Goal: Task Accomplishment & Management: Manage account settings

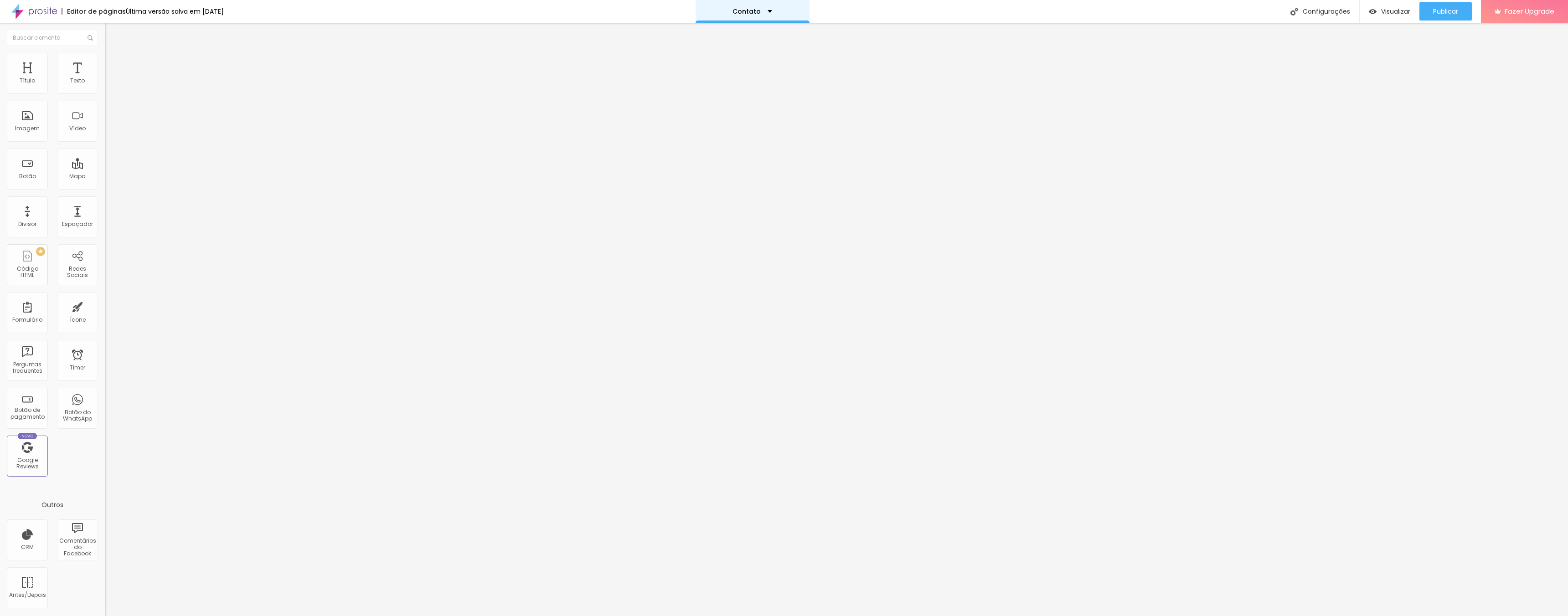
click at [752, 8] on p "Contato" at bounding box center [746, 11] width 28 height 7
click at [717, 39] on link "Sobre" at bounding box center [706, 34] width 20 height 9
click at [105, 93] on input "[PHONE_NUMBER]" at bounding box center [160, 88] width 110 height 9
type input "5"
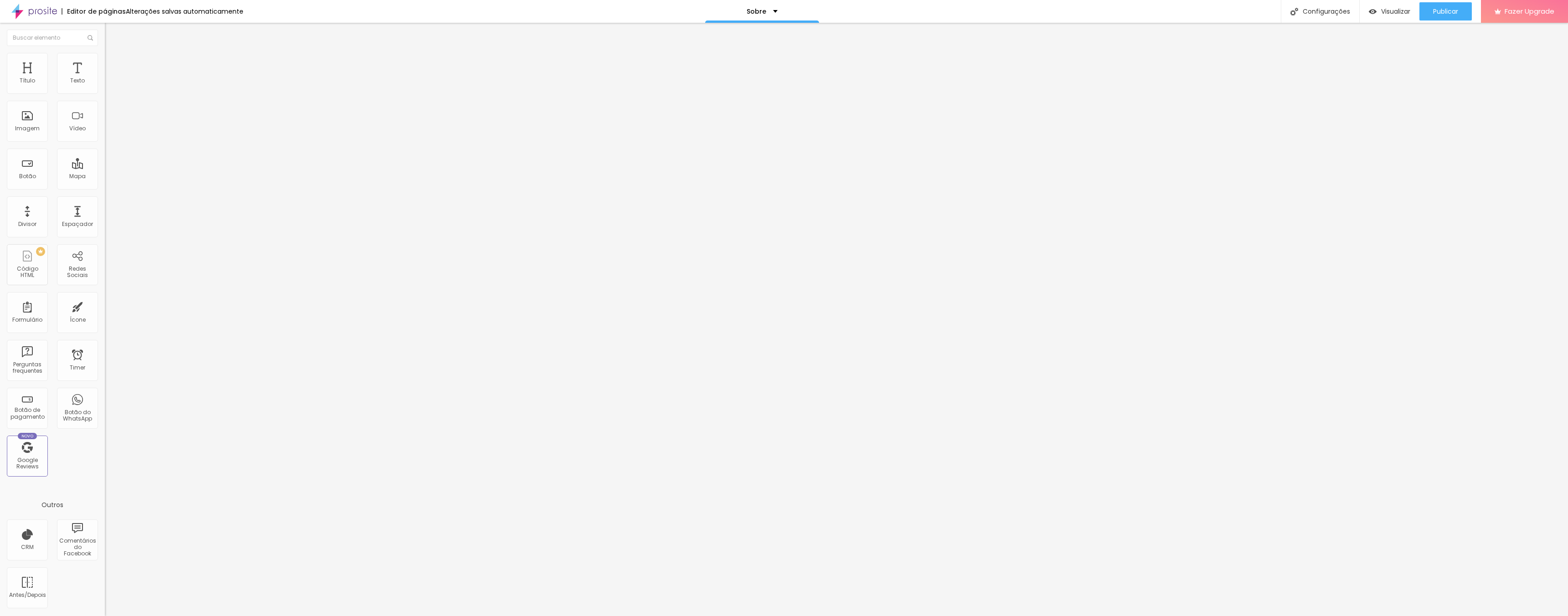
type input "[PHONE_NUMBER]"
click at [1465, 9] on button "Publicar" at bounding box center [1445, 11] width 53 height 18
